Goal: Task Accomplishment & Management: Manage account settings

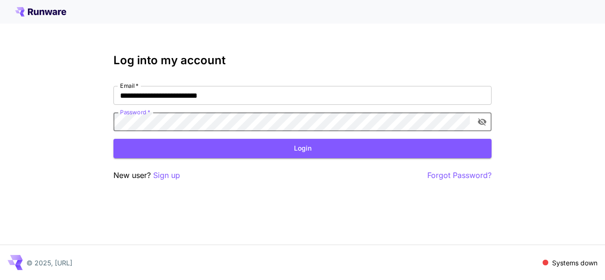
click button "Login" at bounding box center [302, 148] width 378 height 19
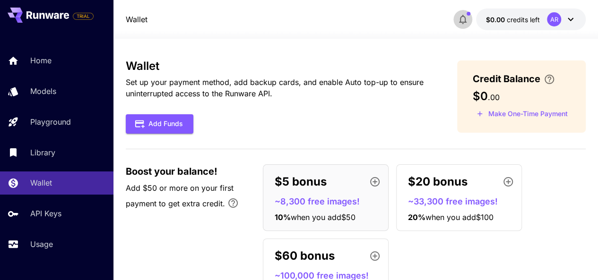
click at [463, 18] on icon "button" at bounding box center [462, 19] width 11 height 11
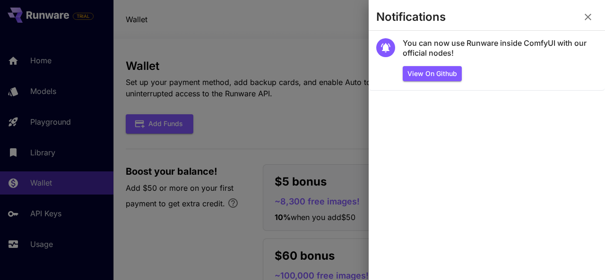
click at [337, 112] on div at bounding box center [302, 140] width 605 height 280
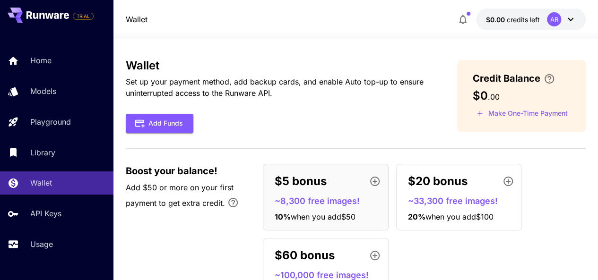
scroll to position [52, 0]
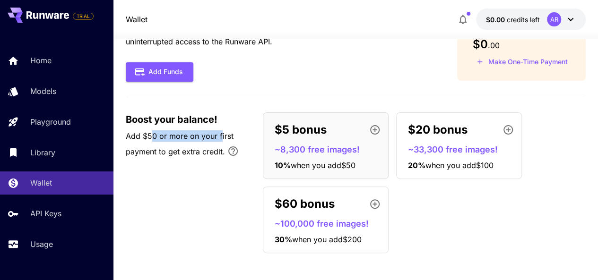
drag, startPoint x: 152, startPoint y: 139, endPoint x: 220, endPoint y: 134, distance: 68.2
click at [220, 134] on span "Add $50 or more on your first payment to get extra credit." at bounding box center [180, 143] width 108 height 25
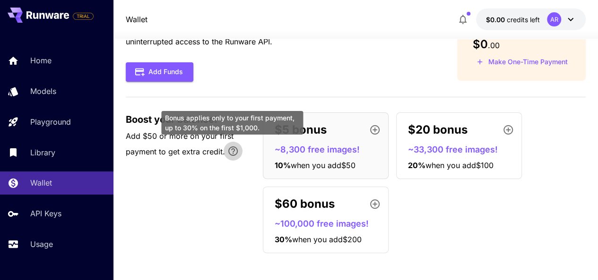
click at [233, 153] on icon "Bonus applies only to your first payment, up to 30% on the first $1,000." at bounding box center [232, 150] width 11 height 11
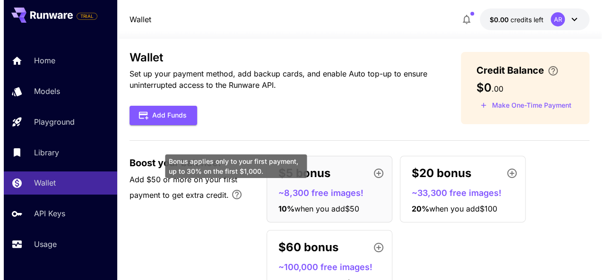
scroll to position [6, 0]
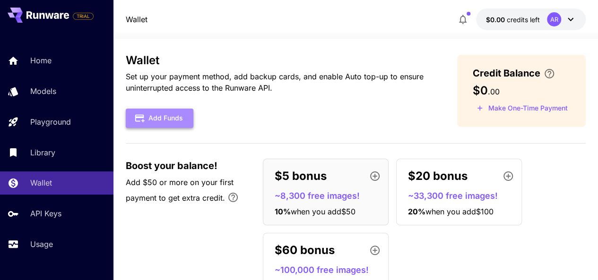
click at [172, 121] on button "Add Funds" at bounding box center [160, 118] width 68 height 19
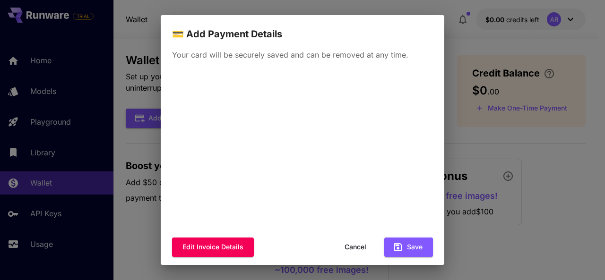
scroll to position [9, 0]
